Goal: Task Accomplishment & Management: Use online tool/utility

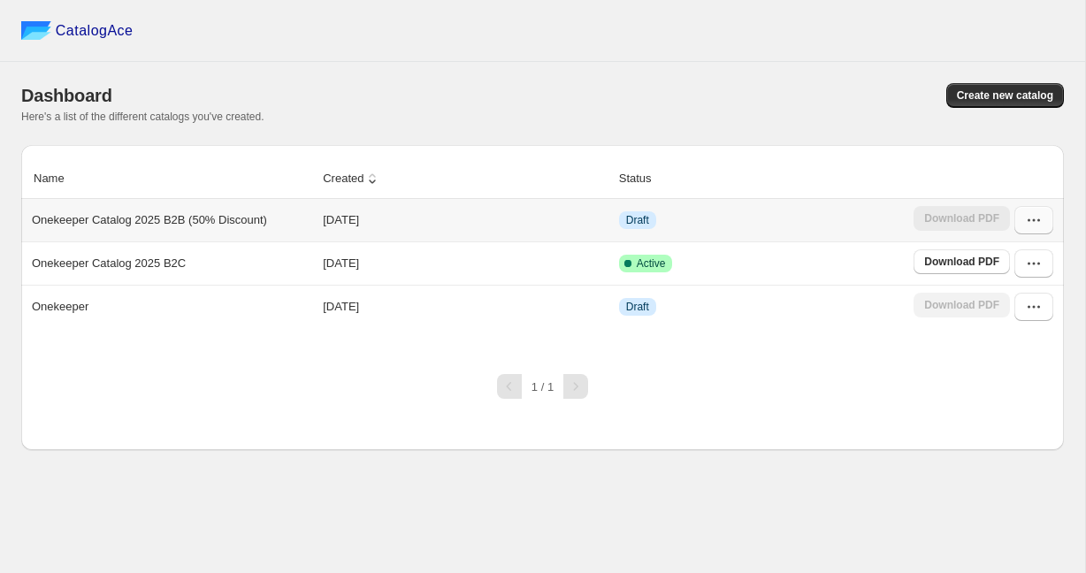
click at [1035, 218] on icon "button" at bounding box center [1034, 220] width 18 height 18
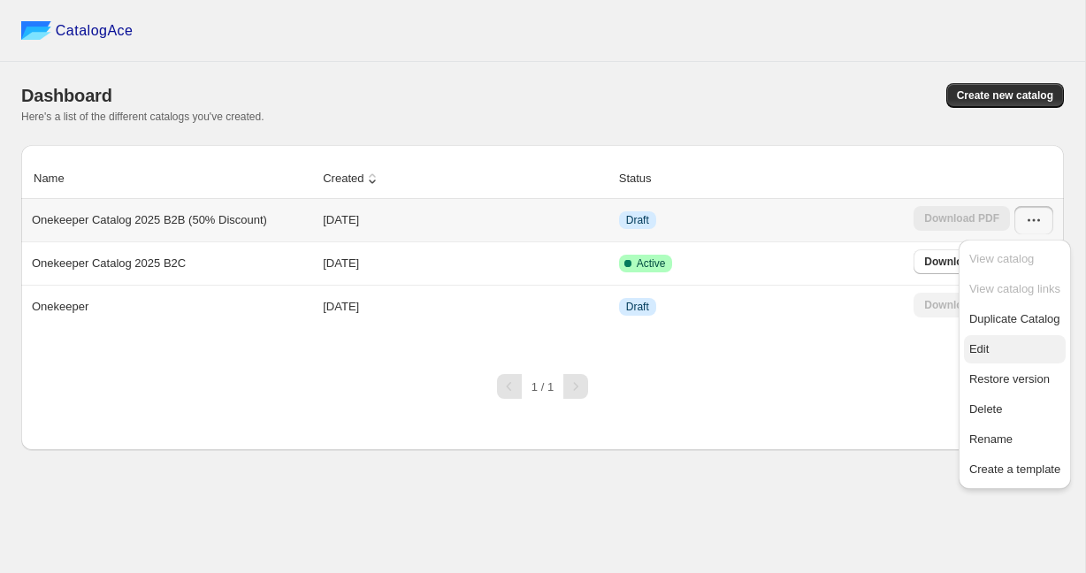
click at [999, 351] on span "Edit" at bounding box center [1014, 349] width 91 height 18
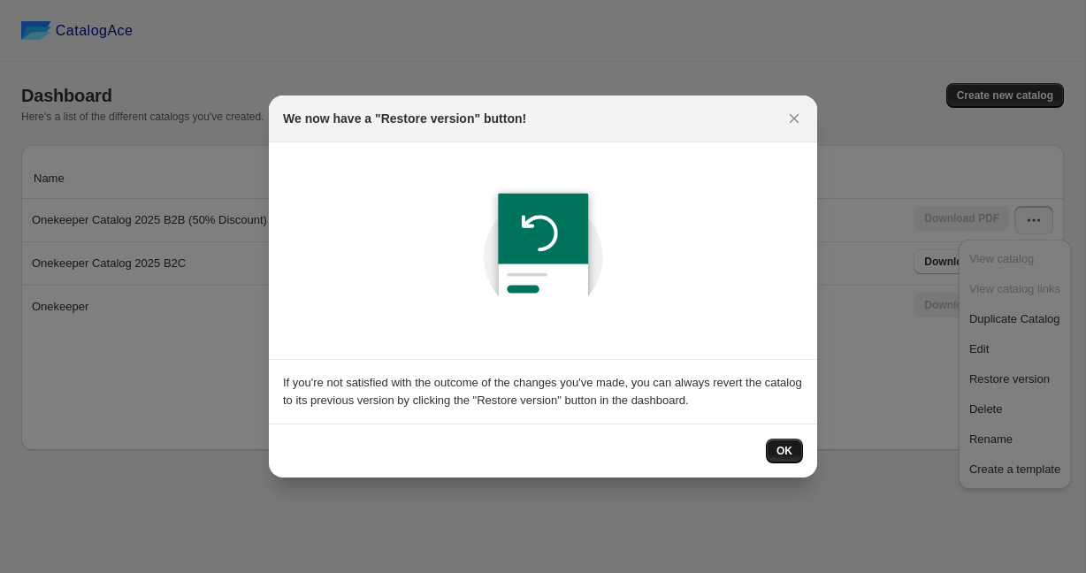
click at [790, 458] on button "OK" at bounding box center [784, 451] width 37 height 25
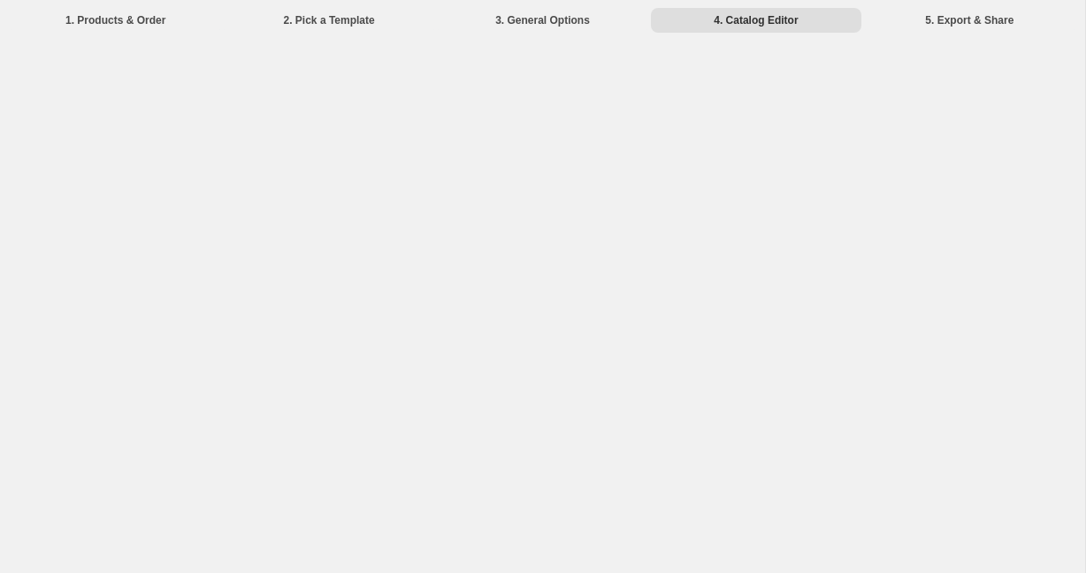
click at [766, 30] on li "4. Catalog Editor" at bounding box center [756, 19] width 210 height 25
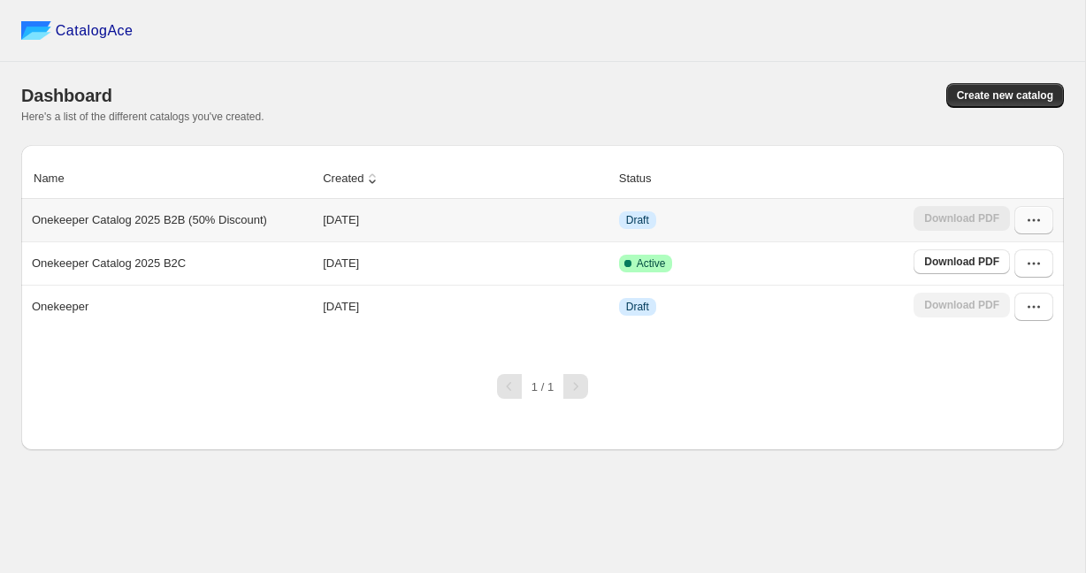
click at [1036, 232] on button "button" at bounding box center [1033, 220] width 39 height 28
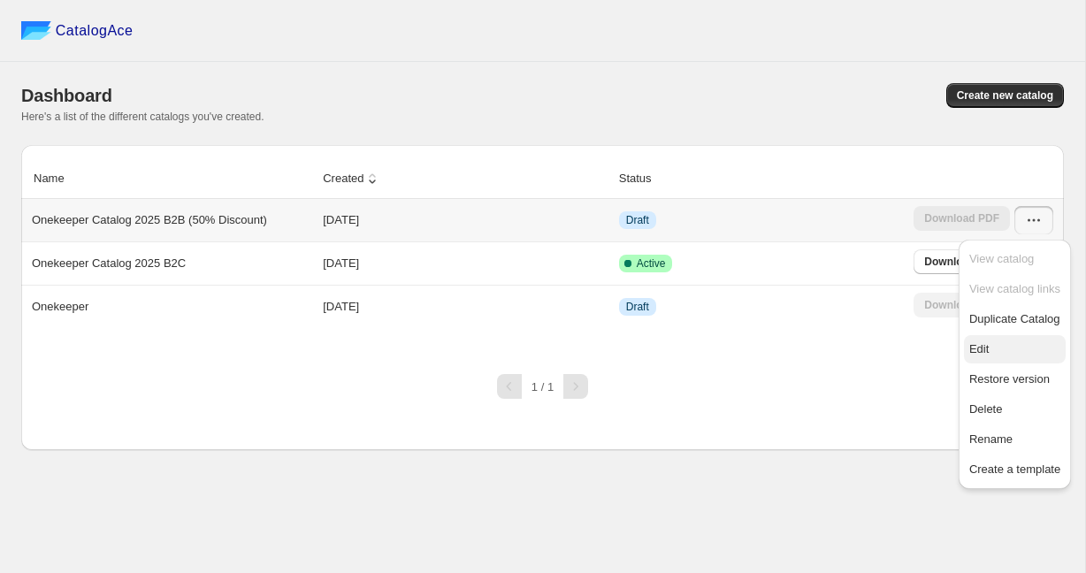
click at [989, 347] on span "Edit" at bounding box center [978, 348] width 19 height 13
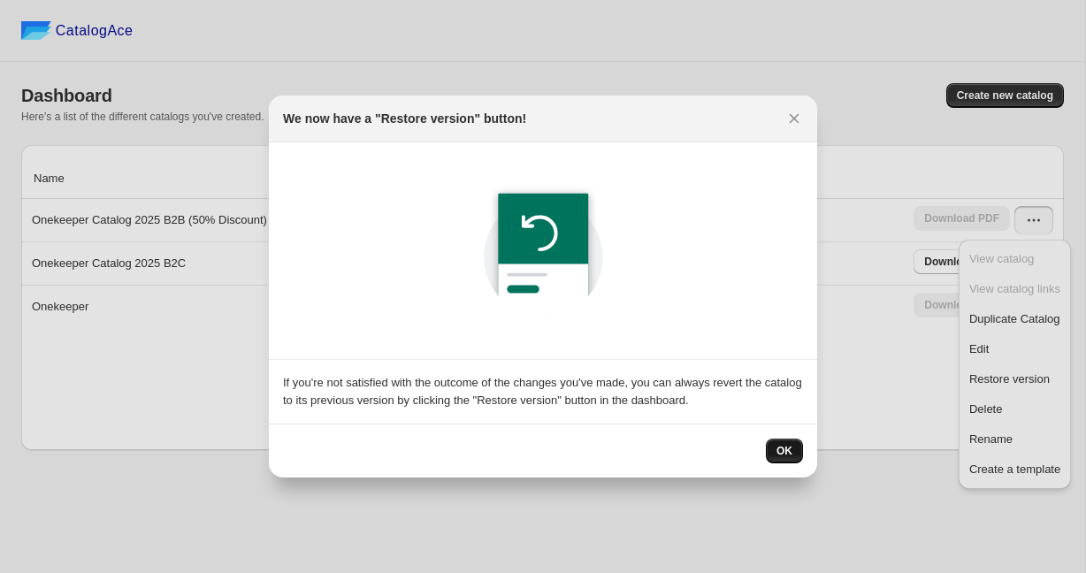
click at [796, 447] on button "OK" at bounding box center [784, 451] width 37 height 25
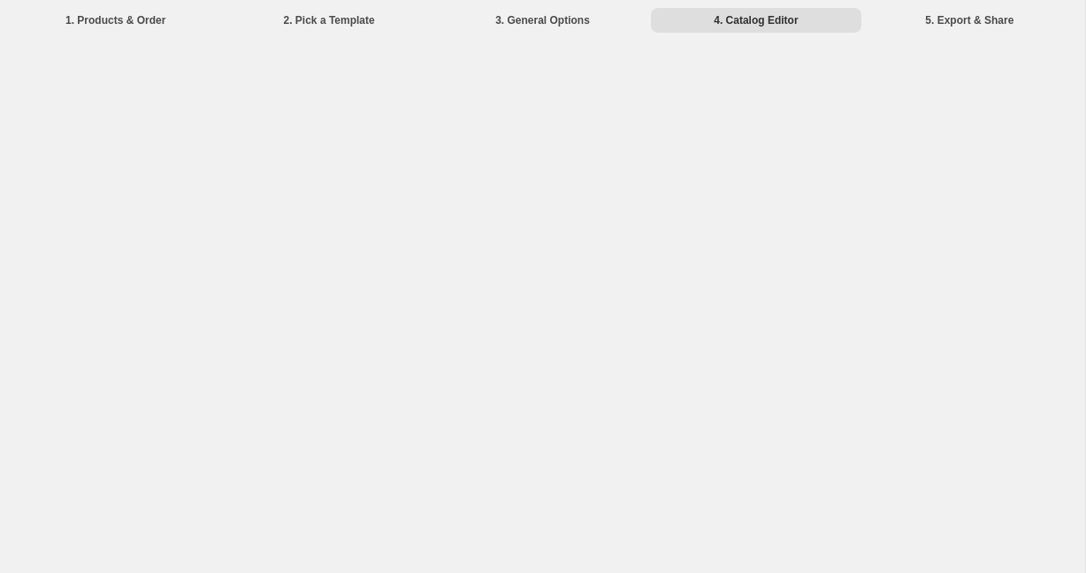
click at [743, 171] on div "1. Products & Order 2. Pick a Template 3. General Options 4. Catalog Editor 5. …" at bounding box center [542, 286] width 1085 height 573
click at [678, 234] on div "1. Products & Order 2. Pick a Template 3. General Options 4. Catalog Editor 5. …" at bounding box center [542, 286] width 1085 height 573
